Goal: Navigation & Orientation: Find specific page/section

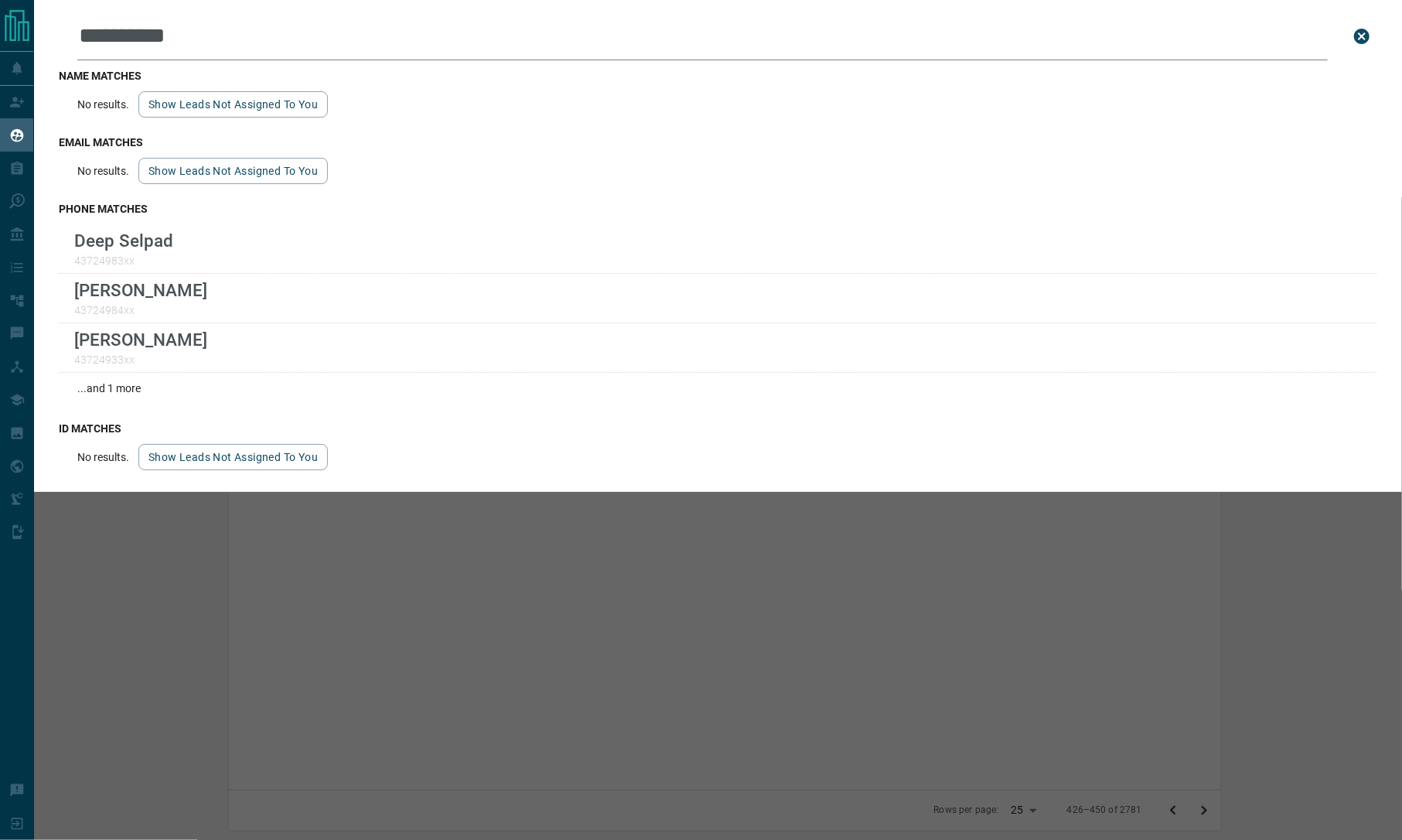
scroll to position [686, 1333]
